Goal: Check status: Check status

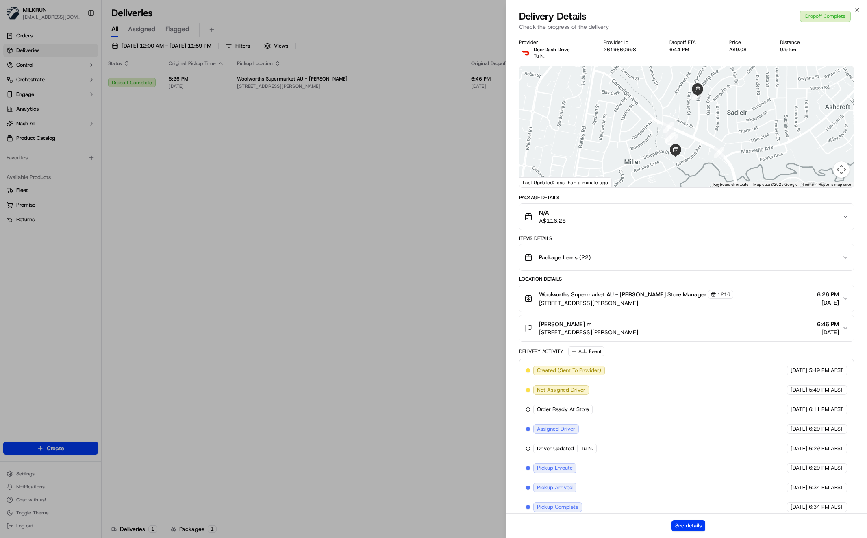
drag, startPoint x: 0, startPoint y: 0, endPoint x: 148, endPoint y: 208, distance: 255.3
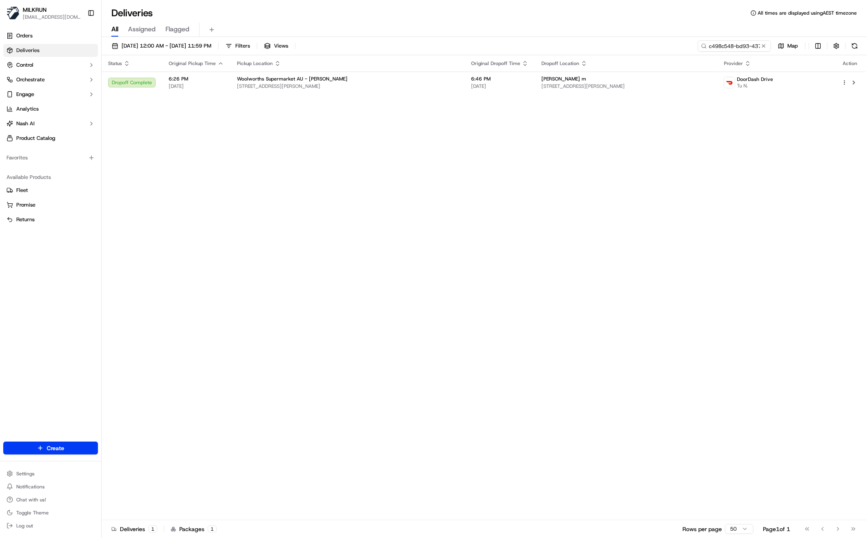
click at [767, 47] on button at bounding box center [764, 46] width 8 height 8
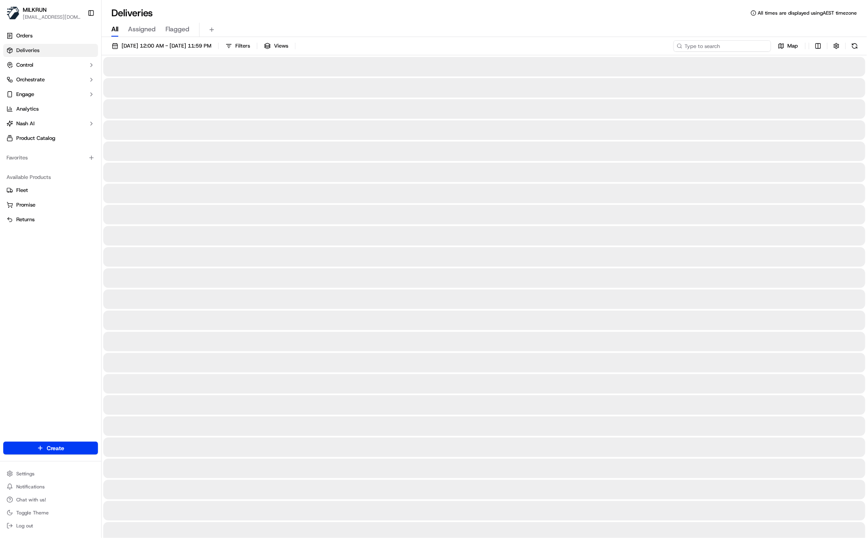
click at [739, 45] on input at bounding box center [723, 45] width 98 height 11
paste input "[PERSON_NAME]"
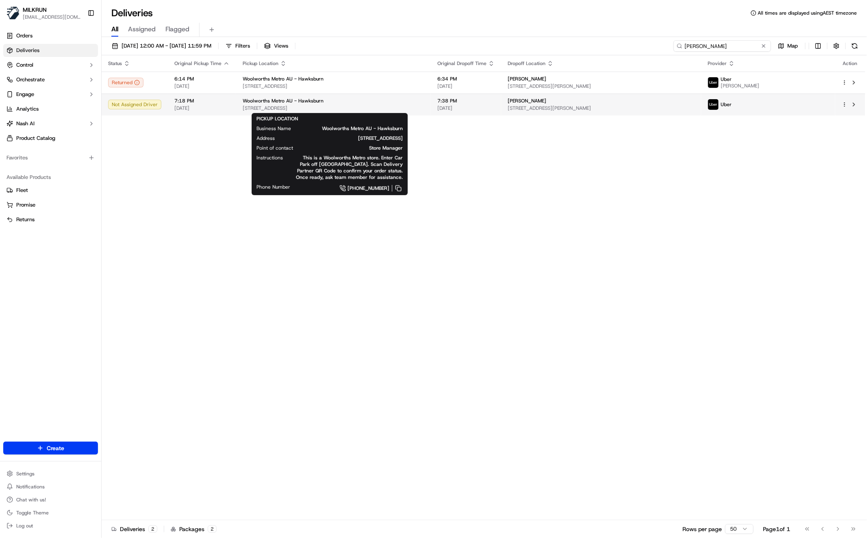
type input "[PERSON_NAME]"
click at [374, 106] on span "[STREET_ADDRESS]" at bounding box center [334, 108] width 182 height 7
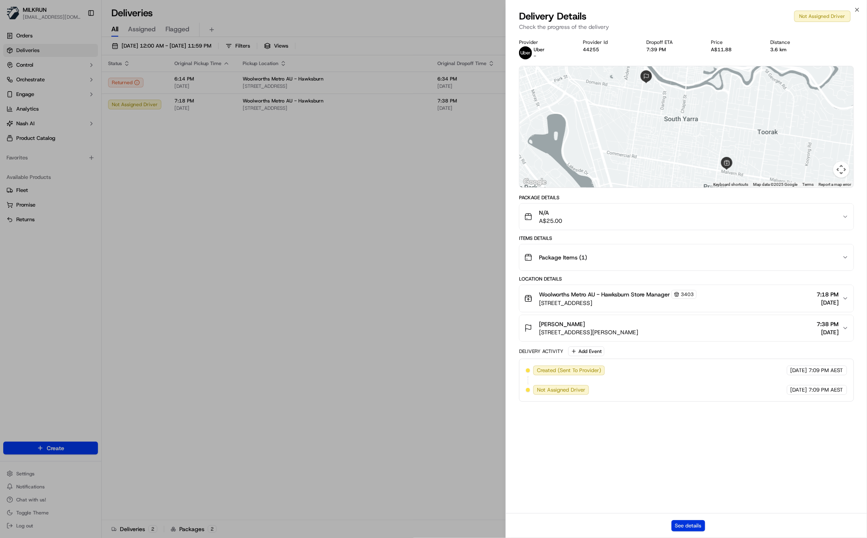
click at [700, 528] on button "See details" at bounding box center [688, 525] width 34 height 11
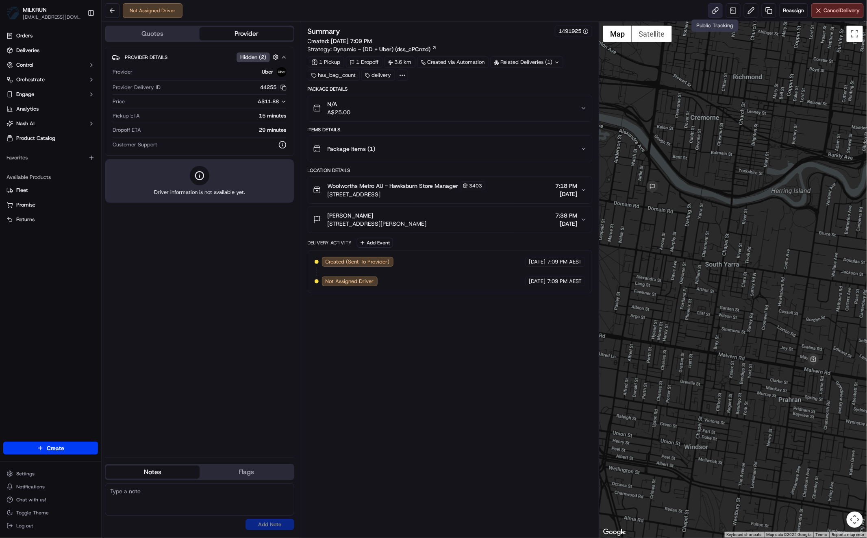
click at [715, 11] on link at bounding box center [715, 10] width 15 height 15
